Goal: Task Accomplishment & Management: Use online tool/utility

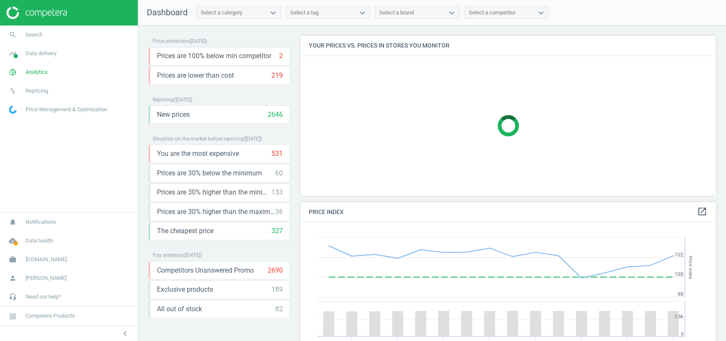
scroll to position [194, 424]
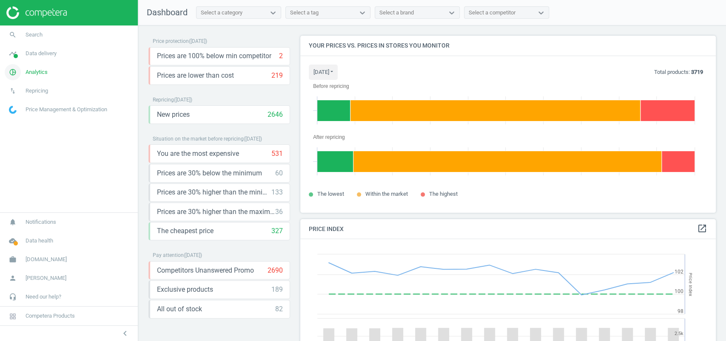
click at [34, 74] on span "Analytics" at bounding box center [37, 72] width 22 height 8
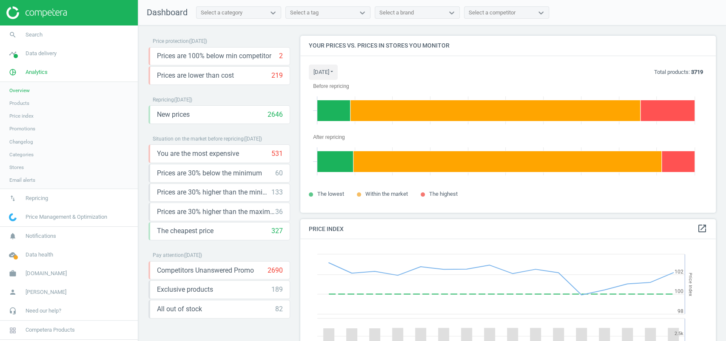
click at [24, 103] on span "Products" at bounding box center [19, 103] width 20 height 7
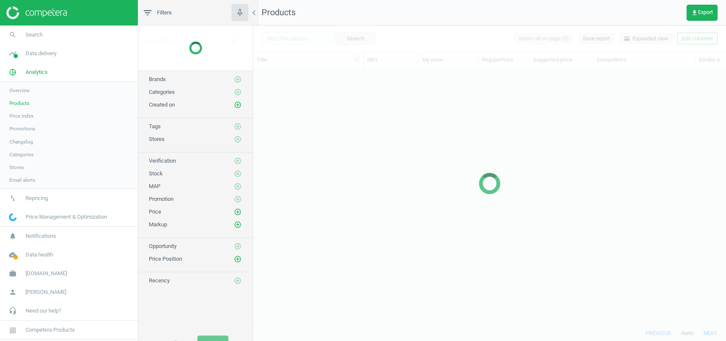
scroll to position [240, 464]
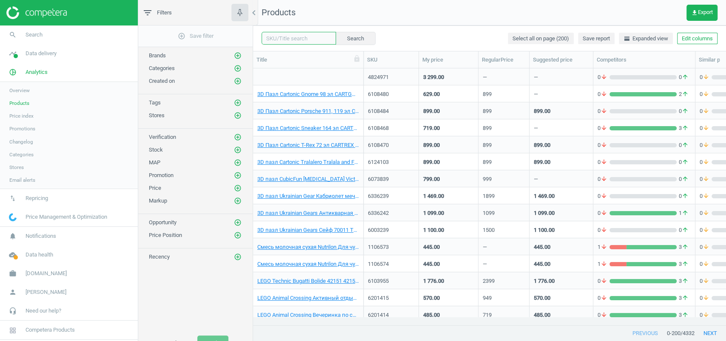
click at [274, 40] on input "text" at bounding box center [299, 38] width 74 height 13
paste input "6337400"
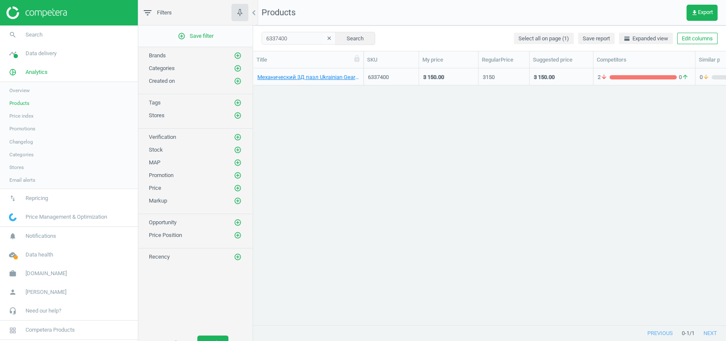
click at [444, 74] on div "3 150.00" at bounding box center [433, 78] width 21 height 8
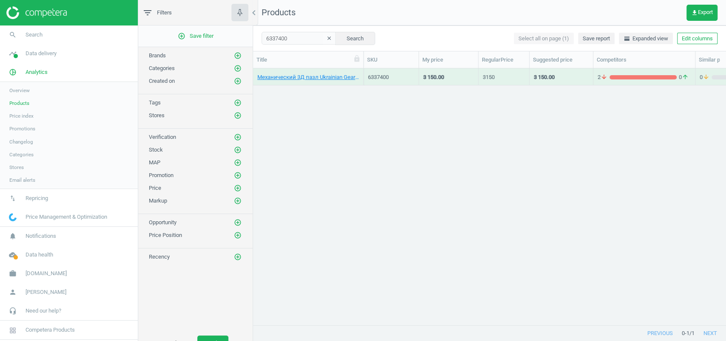
click at [468, 73] on div "3 150.00" at bounding box center [448, 76] width 51 height 15
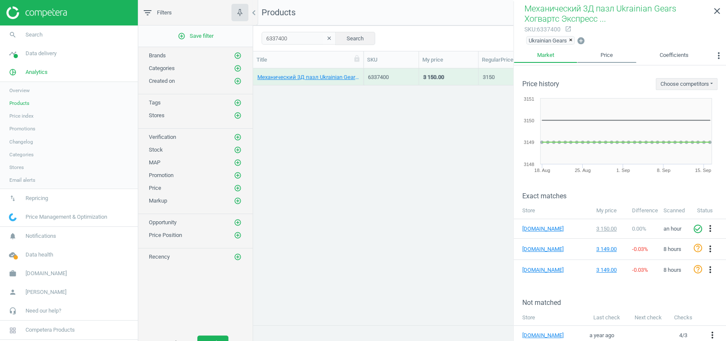
click at [603, 53] on link "Price" at bounding box center [606, 55] width 59 height 14
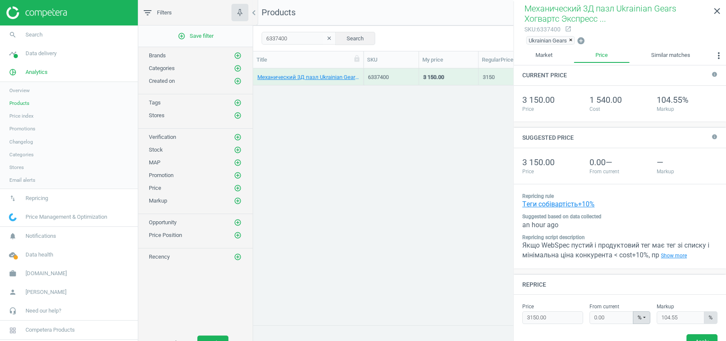
click at [707, 252] on div "Якщо WebSpec пустий і продуктовий тег має тег зі списку і мінімальна ціна конку…" at bounding box center [619, 250] width 195 height 19
click at [689, 255] on link "Show more" at bounding box center [673, 255] width 29 height 9
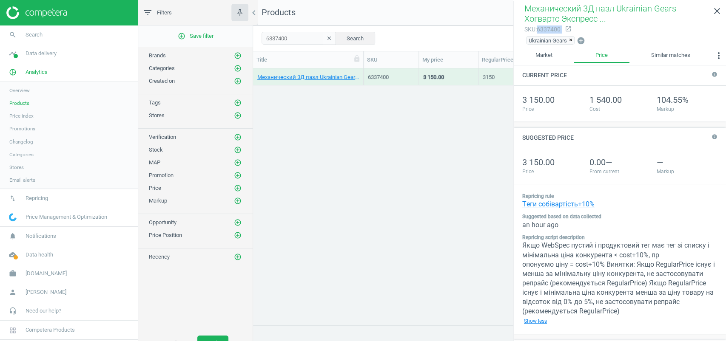
drag, startPoint x: 541, startPoint y: 29, endPoint x: 571, endPoint y: 28, distance: 30.2
click at [571, 28] on div "sku : 6337400 open_in_new" at bounding box center [619, 29] width 191 height 11
copy div "6337400 open_in_new"
click at [720, 6] on icon "close" at bounding box center [717, 11] width 10 height 10
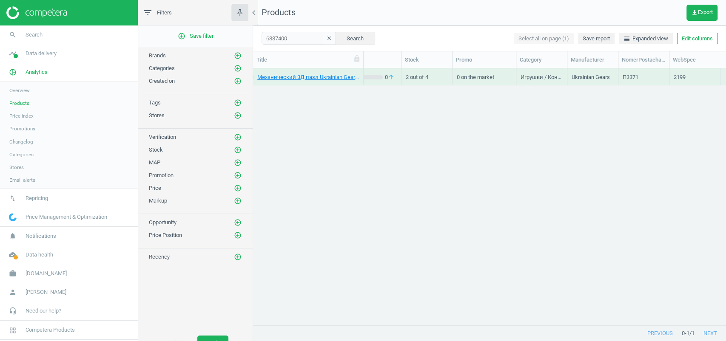
click at [361, 81] on div "Механический 3Д пазл Ukrainian Gears Хогвартс Экспресс 504 эл 70176 TM: Ukraini…" at bounding box center [308, 76] width 111 height 17
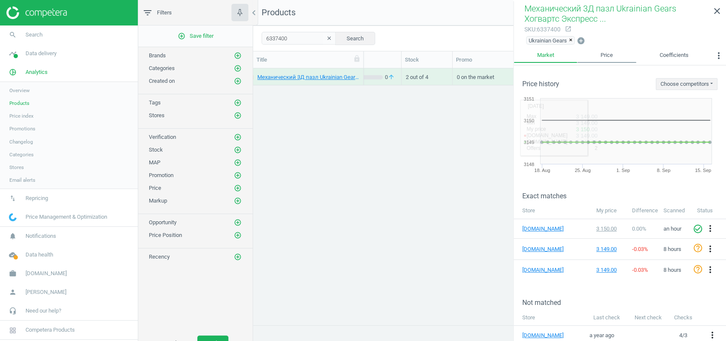
click at [610, 52] on link "Price" at bounding box center [606, 55] width 59 height 14
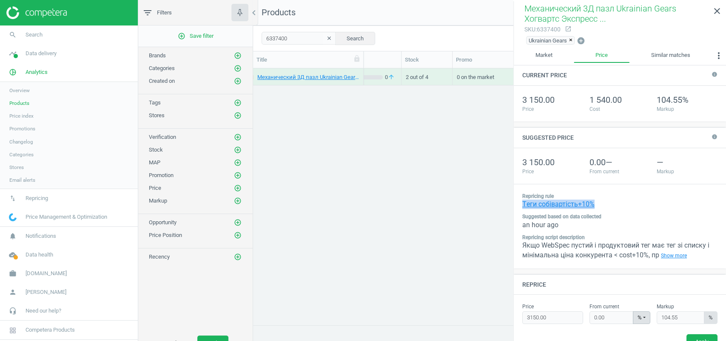
drag, startPoint x: 604, startPoint y: 201, endPoint x: 521, endPoint y: 206, distance: 83.5
click at [521, 207] on div "Repricing rule Tеги собівартість+10% Suggested based on data collected an hour …" at bounding box center [620, 227] width 212 height 84
copy link "Tеги собівартість+10%"
click at [689, 256] on link "Show more" at bounding box center [673, 255] width 29 height 9
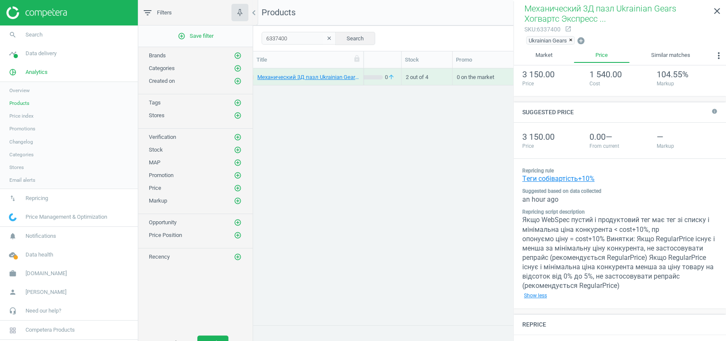
scroll to position [77, 0]
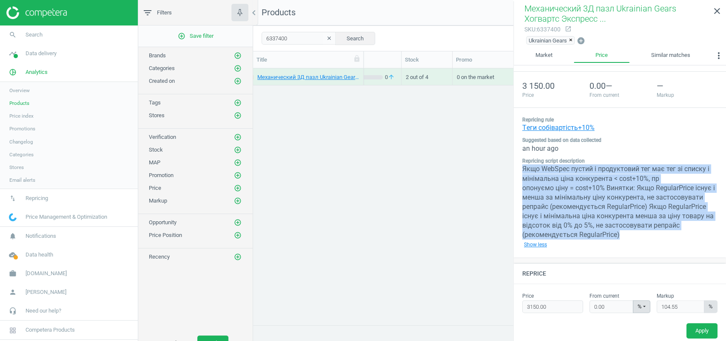
drag, startPoint x: 518, startPoint y: 166, endPoint x: 700, endPoint y: 232, distance: 193.6
click at [700, 232] on div "Repricing rule Tеги собівартість+10% Suggested based on data collected an hour …" at bounding box center [620, 183] width 212 height 150
copy div "Якщо WebSpec пустий і продуктовий тег має тег зі списку і мінімальна ціна конку…"
click at [612, 177] on div "Якщо WebSpec пустий і продуктовий тег має тег зі списку і мінімальна ціна конку…" at bounding box center [619, 207] width 195 height 85
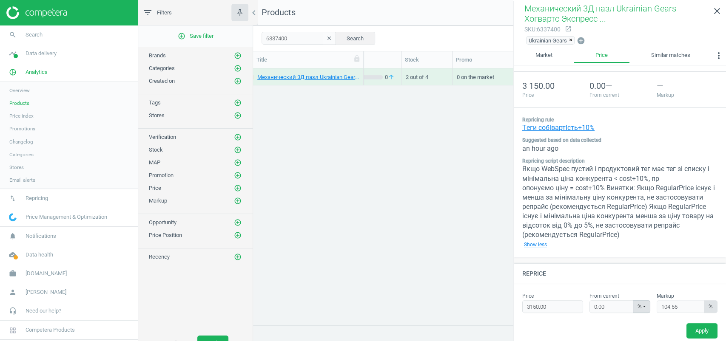
drag, startPoint x: 564, startPoint y: 28, endPoint x: 539, endPoint y: 30, distance: 25.1
click at [539, 30] on div "sku : 6337400 open_in_new" at bounding box center [619, 29] width 191 height 11
drag, startPoint x: 539, startPoint y: 31, endPoint x: 567, endPoint y: 32, distance: 28.1
click at [567, 32] on div "sku : 6337400 open_in_new" at bounding box center [619, 29] width 191 height 11
copy div "6337400 open_in_new"
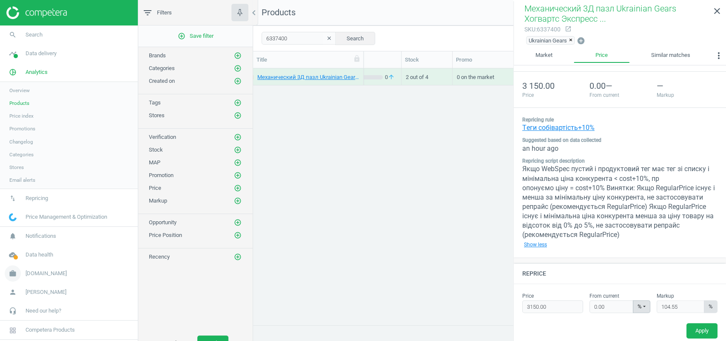
click at [46, 272] on span "[DOMAIN_NAME]" at bounding box center [46, 274] width 41 height 8
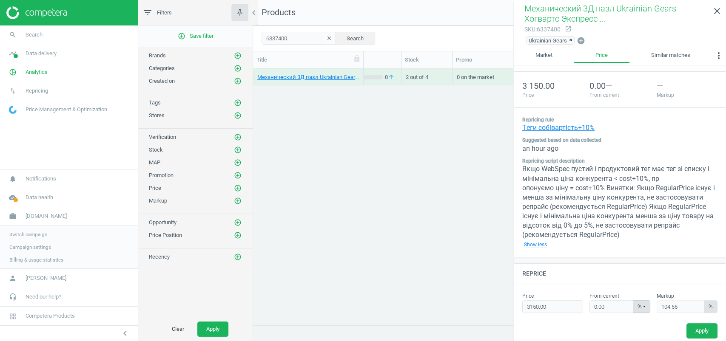
click at [42, 246] on span "Campaign settings" at bounding box center [30, 247] width 42 height 7
click at [292, 39] on input "6337400" at bounding box center [299, 38] width 74 height 13
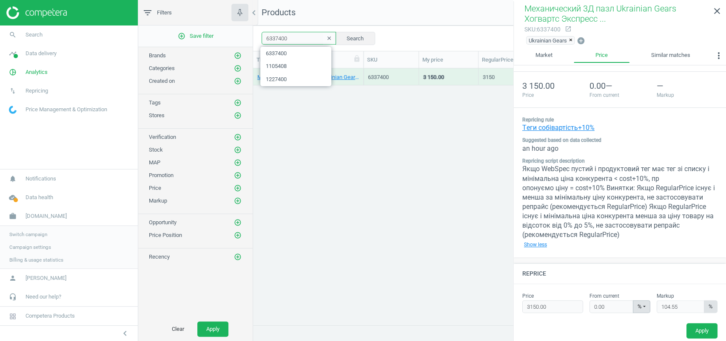
click at [292, 39] on input "6337400" at bounding box center [299, 38] width 74 height 13
paste input "115378 6337400 6072493 6039006 6103504 6337686 6108080 6113783 6118306 6078740 …"
type input "6115378 6337400 6072493 6039006 6103504 6337686 6108080 6113783 6118306 6078740…"
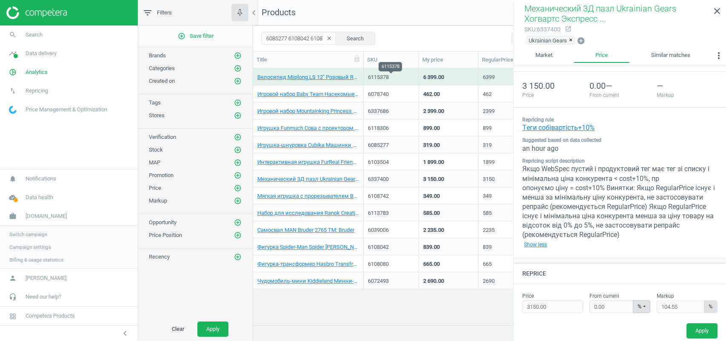
click at [389, 76] on div "6115378" at bounding box center [391, 78] width 46 height 8
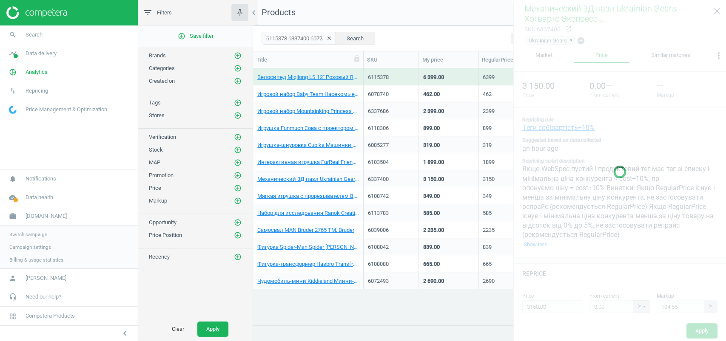
type input "6399.00"
type input "71.43"
click at [402, 76] on div "6115378" at bounding box center [391, 78] width 46 height 8
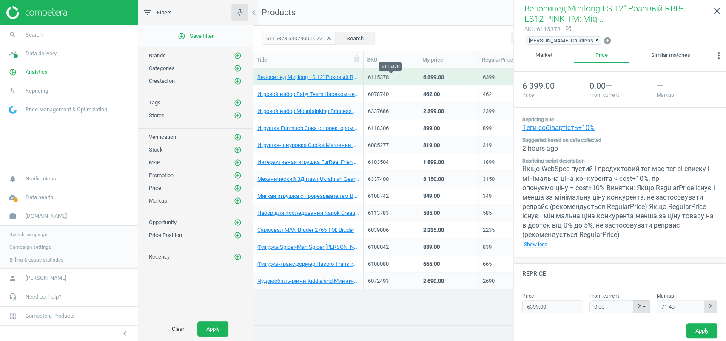
click at [402, 76] on div "6115378" at bounding box center [391, 78] width 46 height 8
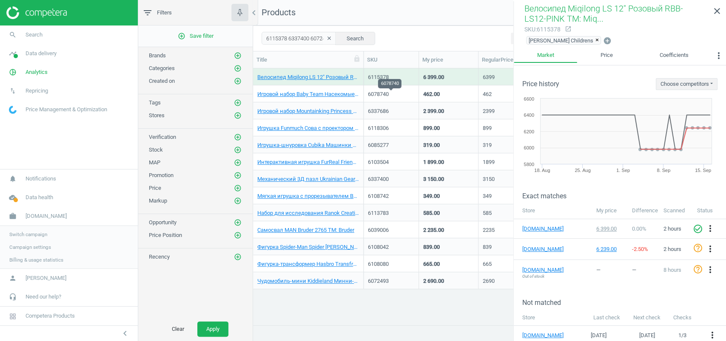
click at [410, 91] on div "6078740" at bounding box center [391, 95] width 46 height 8
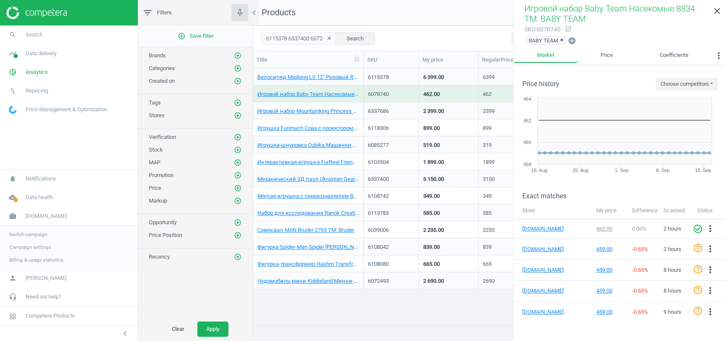
drag, startPoint x: 396, startPoint y: 65, endPoint x: 396, endPoint y: 71, distance: 5.1
click at [396, 66] on div "SKU" at bounding box center [391, 59] width 55 height 17
click at [399, 75] on div "6115378" at bounding box center [391, 78] width 46 height 8
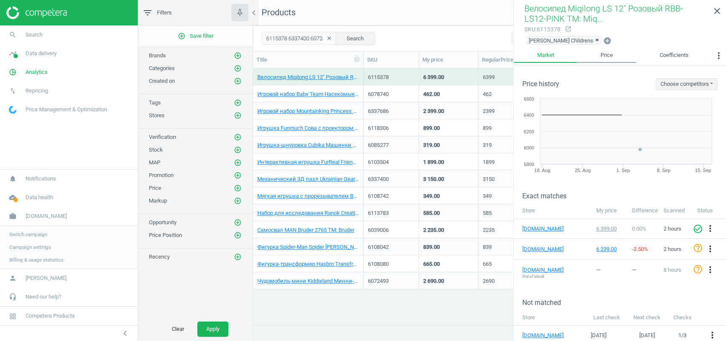
click at [602, 49] on link "Price" at bounding box center [606, 55] width 59 height 14
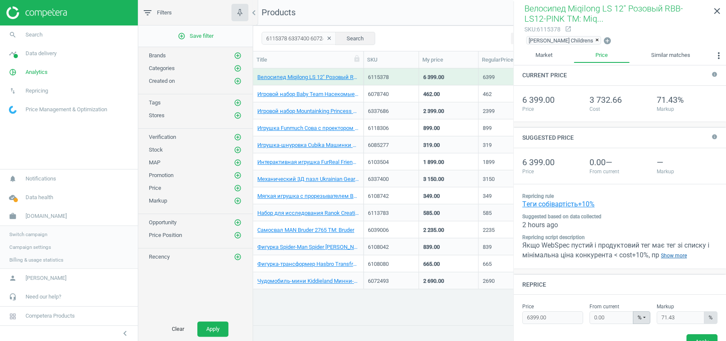
click at [689, 252] on link "Show more" at bounding box center [673, 255] width 29 height 9
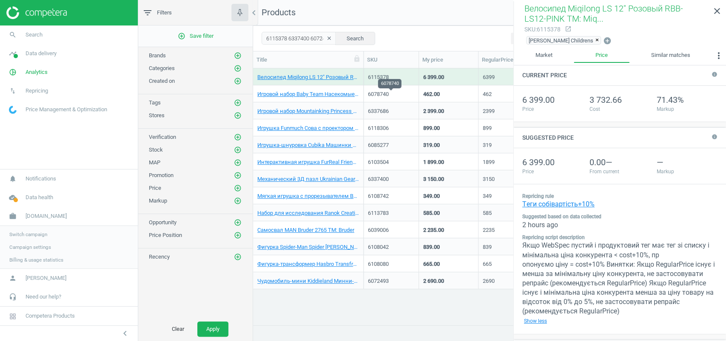
click at [401, 97] on div "6078740" at bounding box center [391, 95] width 46 height 8
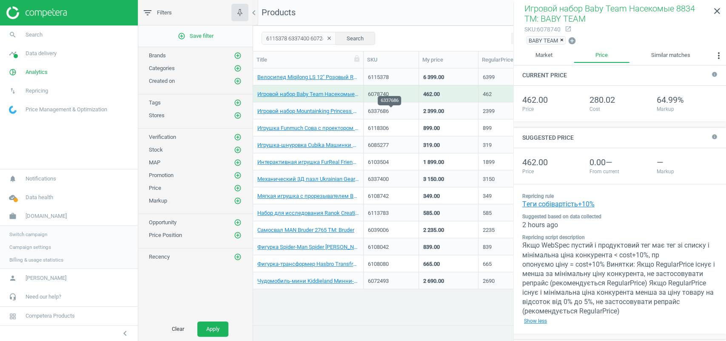
type input "462.00"
type input "64.99"
click at [401, 111] on div "6337686" at bounding box center [391, 112] width 46 height 8
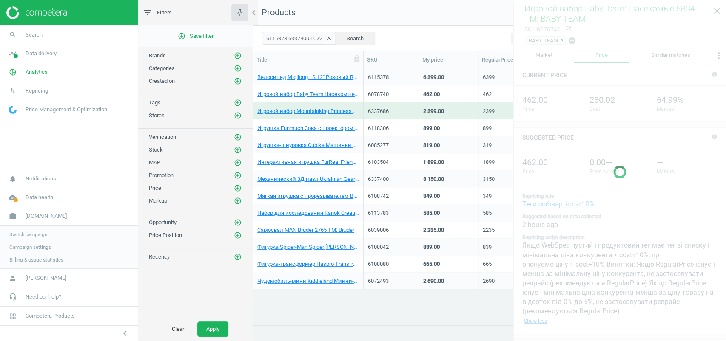
type input "2399.00"
type input "79.19"
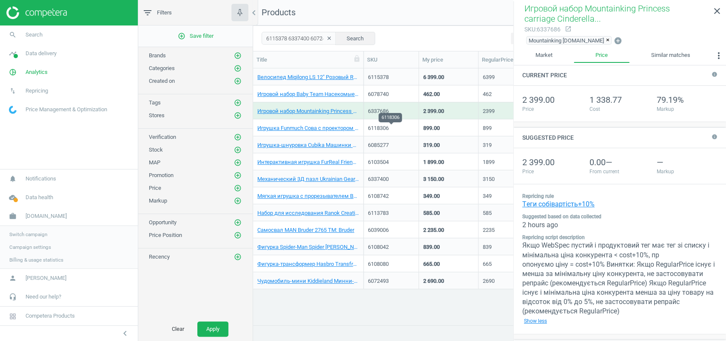
click at [403, 127] on div "6118306" at bounding box center [391, 129] width 46 height 8
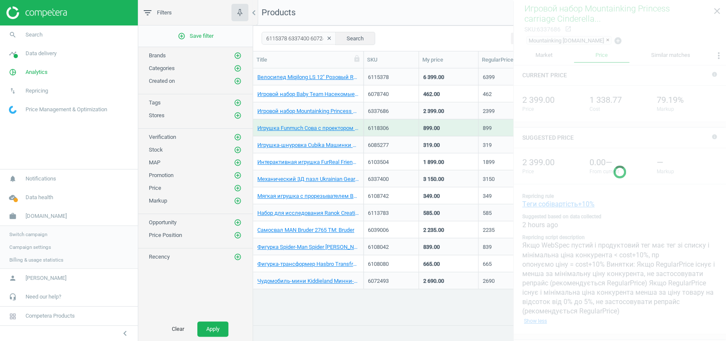
type input "899.00"
type input "79.96"
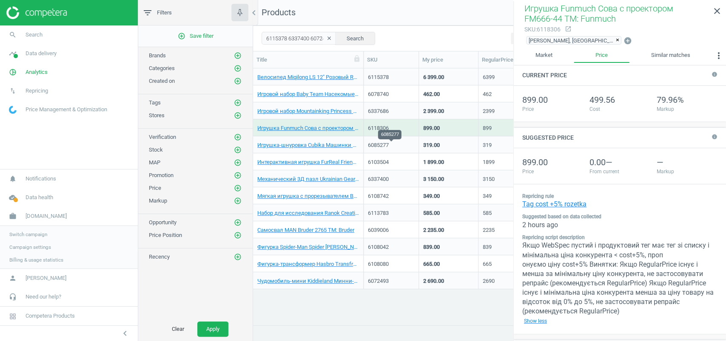
click at [402, 145] on div "6085277" at bounding box center [391, 146] width 46 height 8
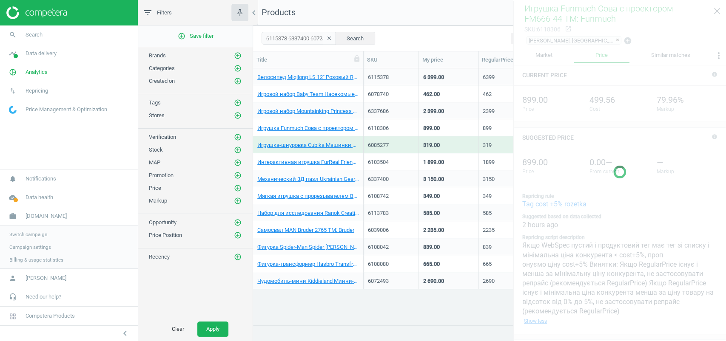
type input "319.00"
type input "97.21"
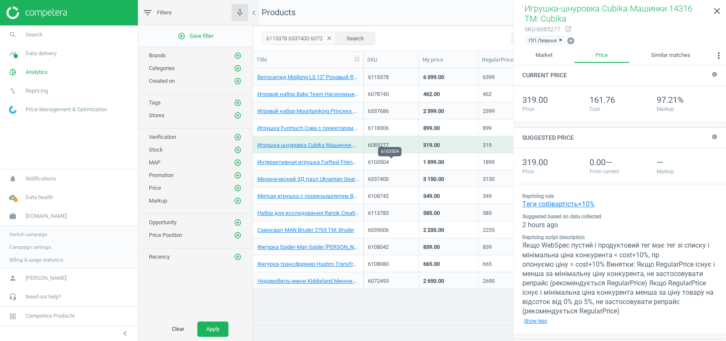
click at [408, 162] on div "6103504" at bounding box center [391, 163] width 46 height 8
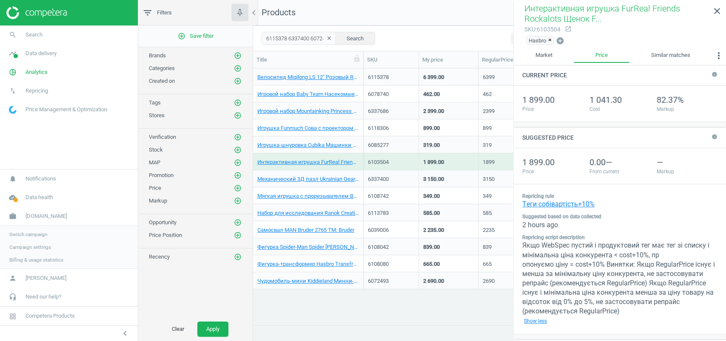
type input "1899.00"
type input "82.37"
click at [407, 187] on div "6337400" at bounding box center [391, 179] width 55 height 17
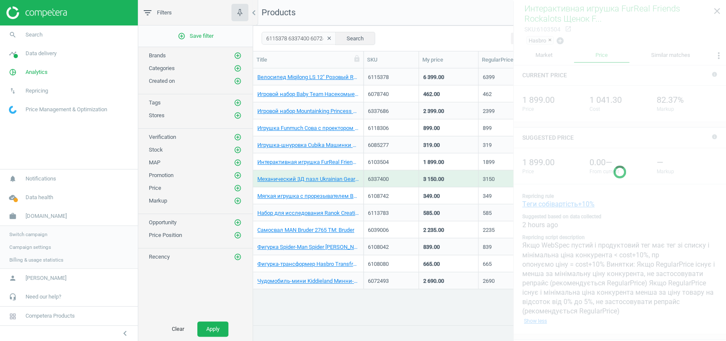
type input "3150.00"
type input "104.55"
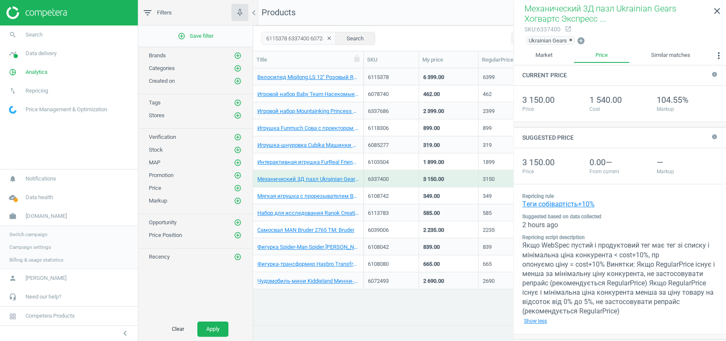
click at [413, 203] on div "6108742" at bounding box center [391, 198] width 46 height 11
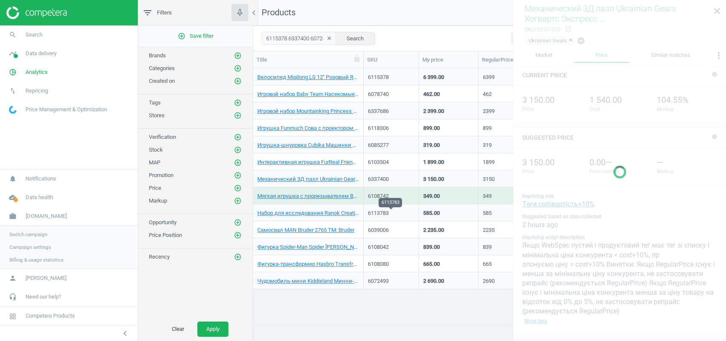
type input "349.00"
type input "64.50"
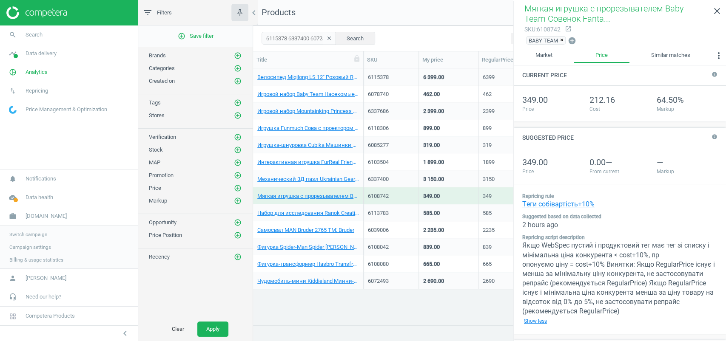
click at [405, 219] on div "6113783" at bounding box center [391, 215] width 46 height 11
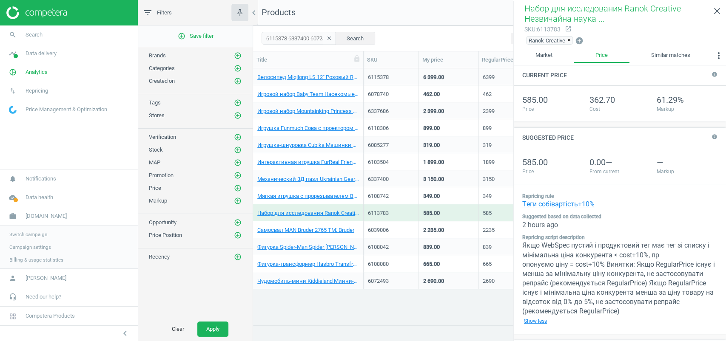
type input "585.00"
type input "61.29"
click at [411, 237] on div "6039006" at bounding box center [391, 232] width 46 height 11
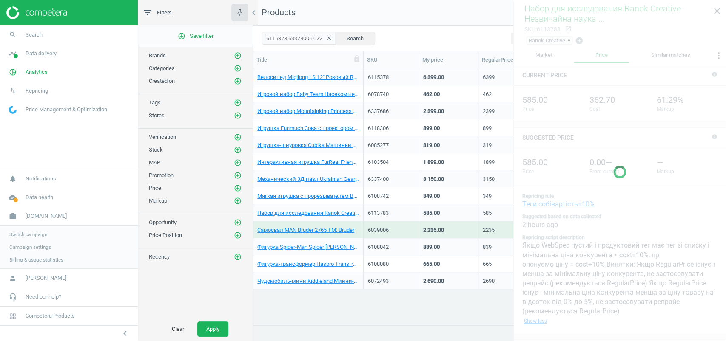
type input "2235.00"
type input "87.27"
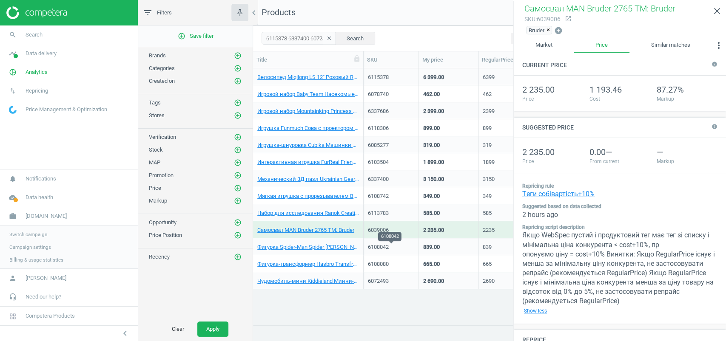
click at [410, 246] on div "6108042" at bounding box center [391, 248] width 46 height 8
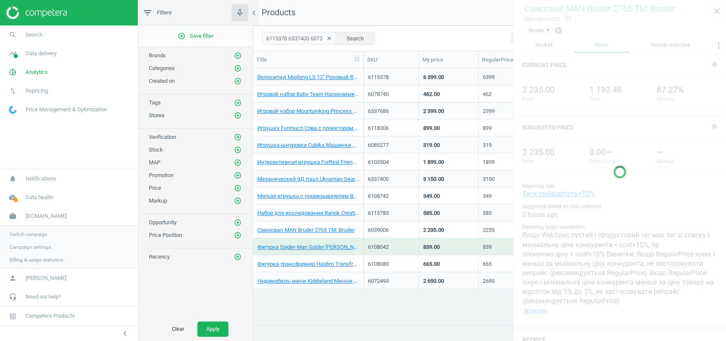
type input "839.00"
type input "64.43"
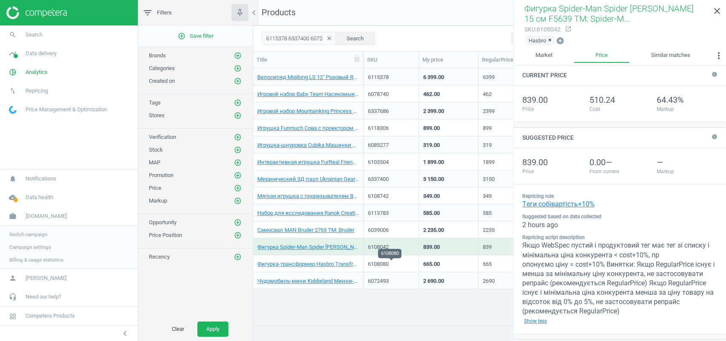
click at [412, 262] on div "6108080" at bounding box center [391, 265] width 46 height 8
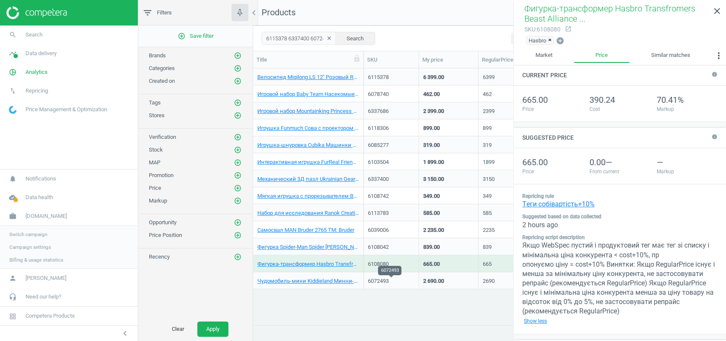
type input "665.00"
type input "70.41"
click at [410, 284] on div "6072493" at bounding box center [391, 282] width 46 height 8
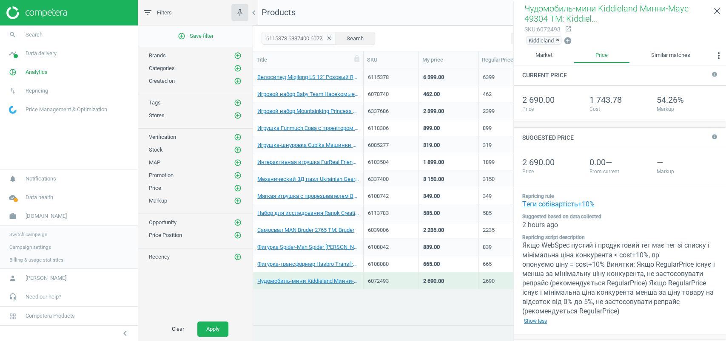
type input "2690.00"
type input "54.26"
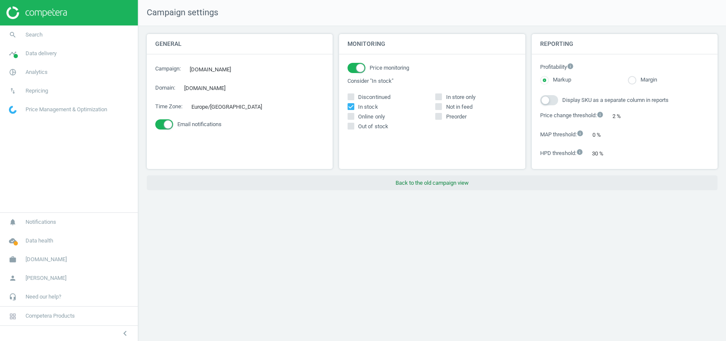
click at [426, 180] on button "Back to the old campaign view" at bounding box center [432, 183] width 571 height 15
